Goal: Task Accomplishment & Management: Use online tool/utility

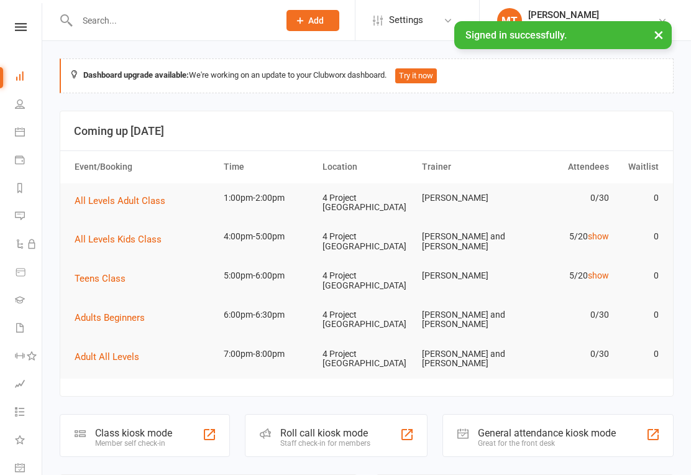
click at [24, 30] on icon at bounding box center [21, 27] width 12 height 8
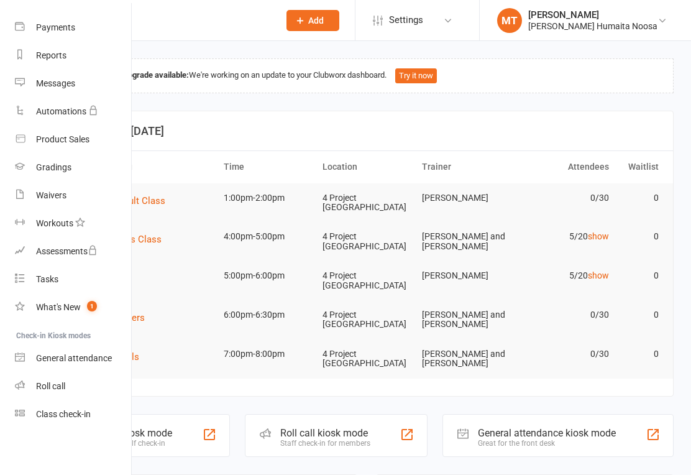
scroll to position [123, 0]
click at [73, 416] on div "Class check-in" at bounding box center [63, 414] width 55 height 10
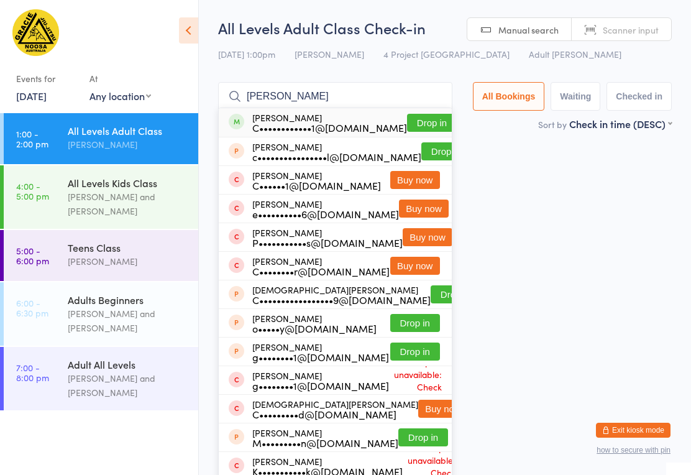
type input "[PERSON_NAME]"
click at [414, 122] on button "Drop in" at bounding box center [432, 123] width 50 height 18
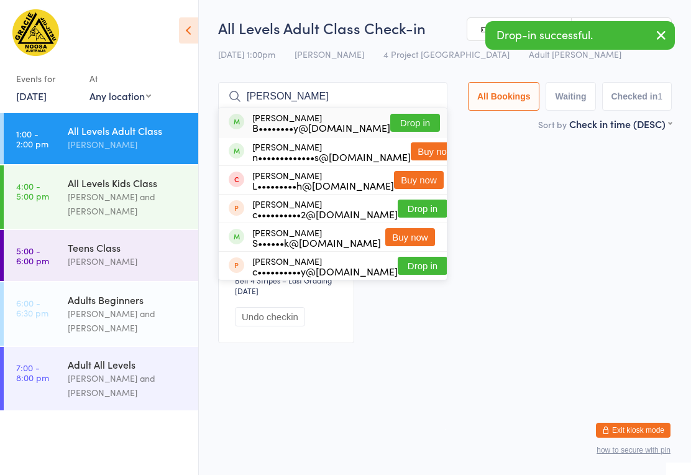
type input "[PERSON_NAME]"
click at [396, 130] on button "Drop in" at bounding box center [415, 123] width 50 height 18
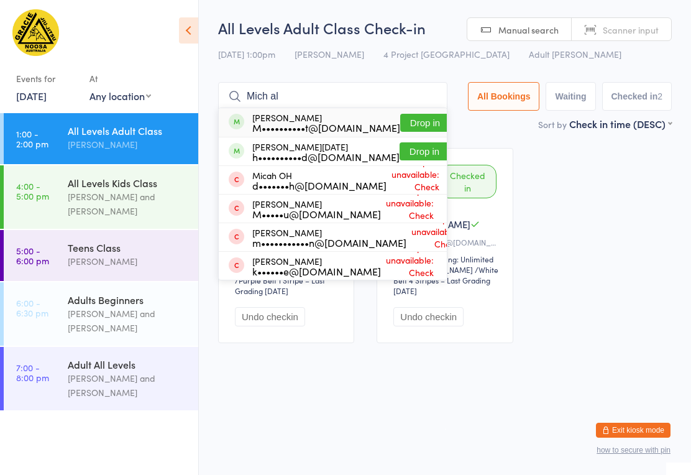
type input "Mich al"
click at [420, 129] on button "Drop in" at bounding box center [425, 123] width 50 height 18
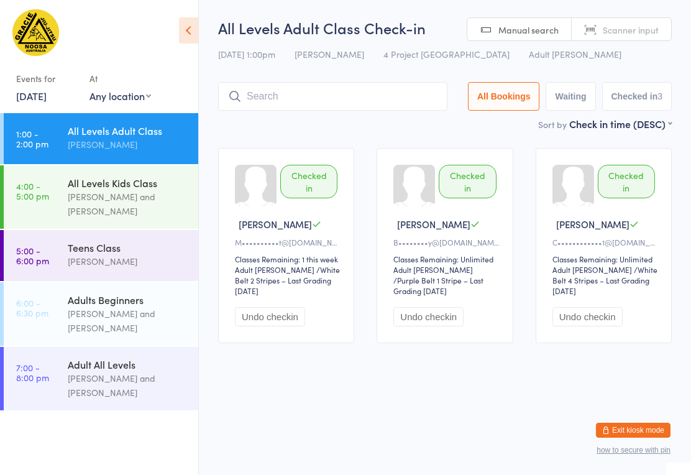
click at [349, 108] on input "search" at bounding box center [332, 96] width 229 height 29
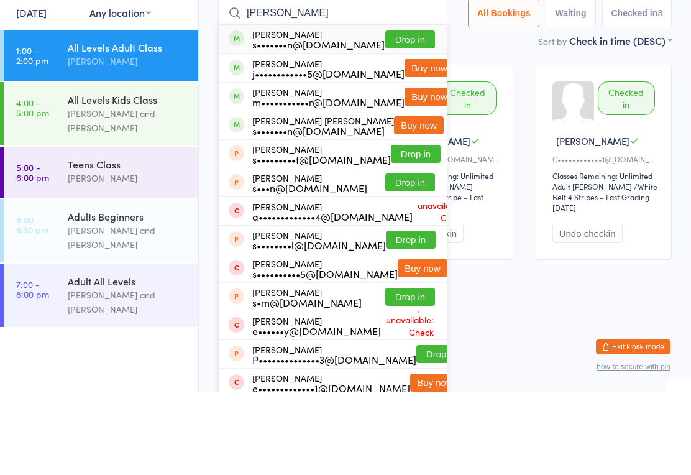
type input "[PERSON_NAME]"
click at [414, 114] on button "Drop in" at bounding box center [410, 123] width 50 height 18
